Goal: Information Seeking & Learning: Learn about a topic

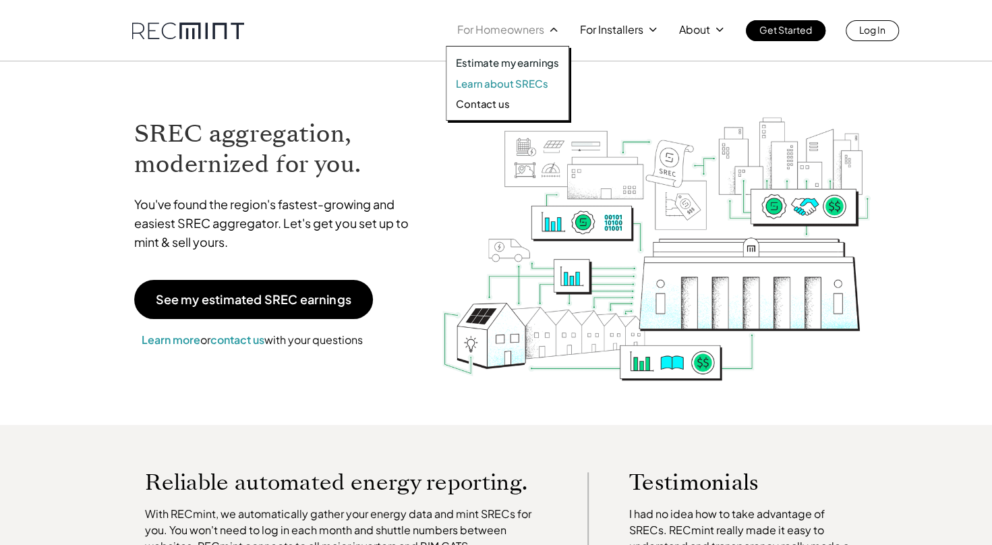
click at [512, 82] on p "Learn about SRECs" at bounding box center [502, 83] width 92 height 13
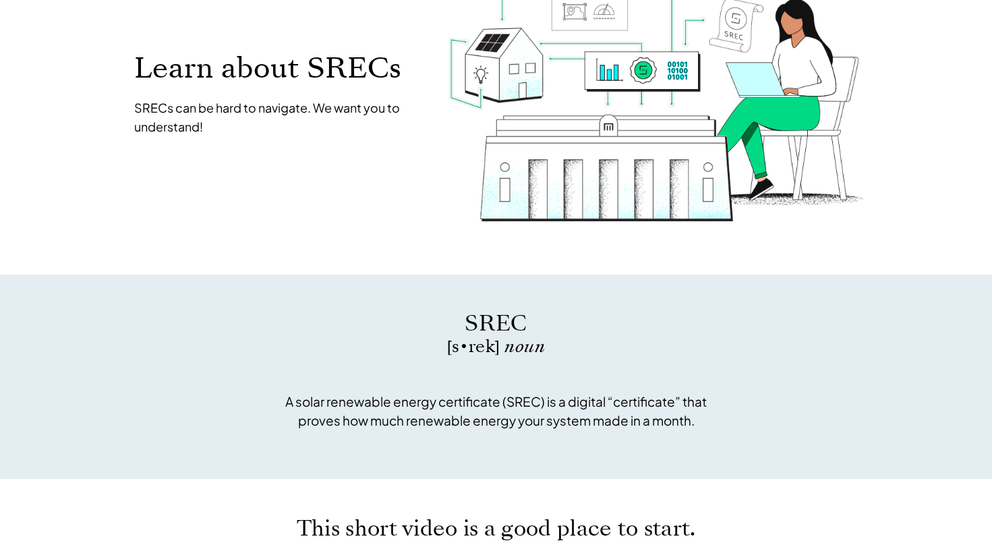
scroll to position [154, 0]
click at [469, 456] on div "SREC [s • rek] noun A solar renewable energy certificate (SREC) is a digital “c…" at bounding box center [496, 376] width 4316 height 204
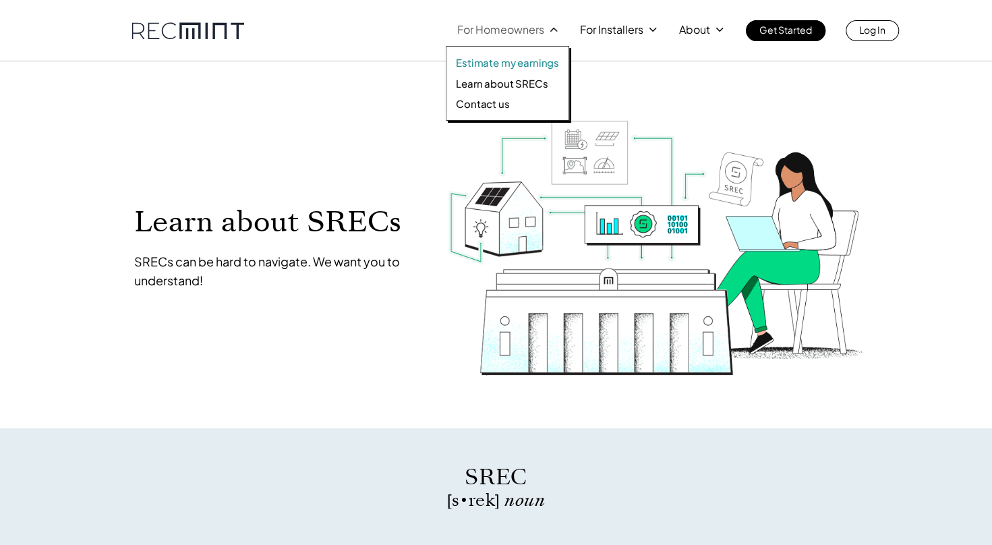
click at [515, 62] on p "Estimate my earnings" at bounding box center [507, 62] width 103 height 13
